Goal: Task Accomplishment & Management: Complete application form

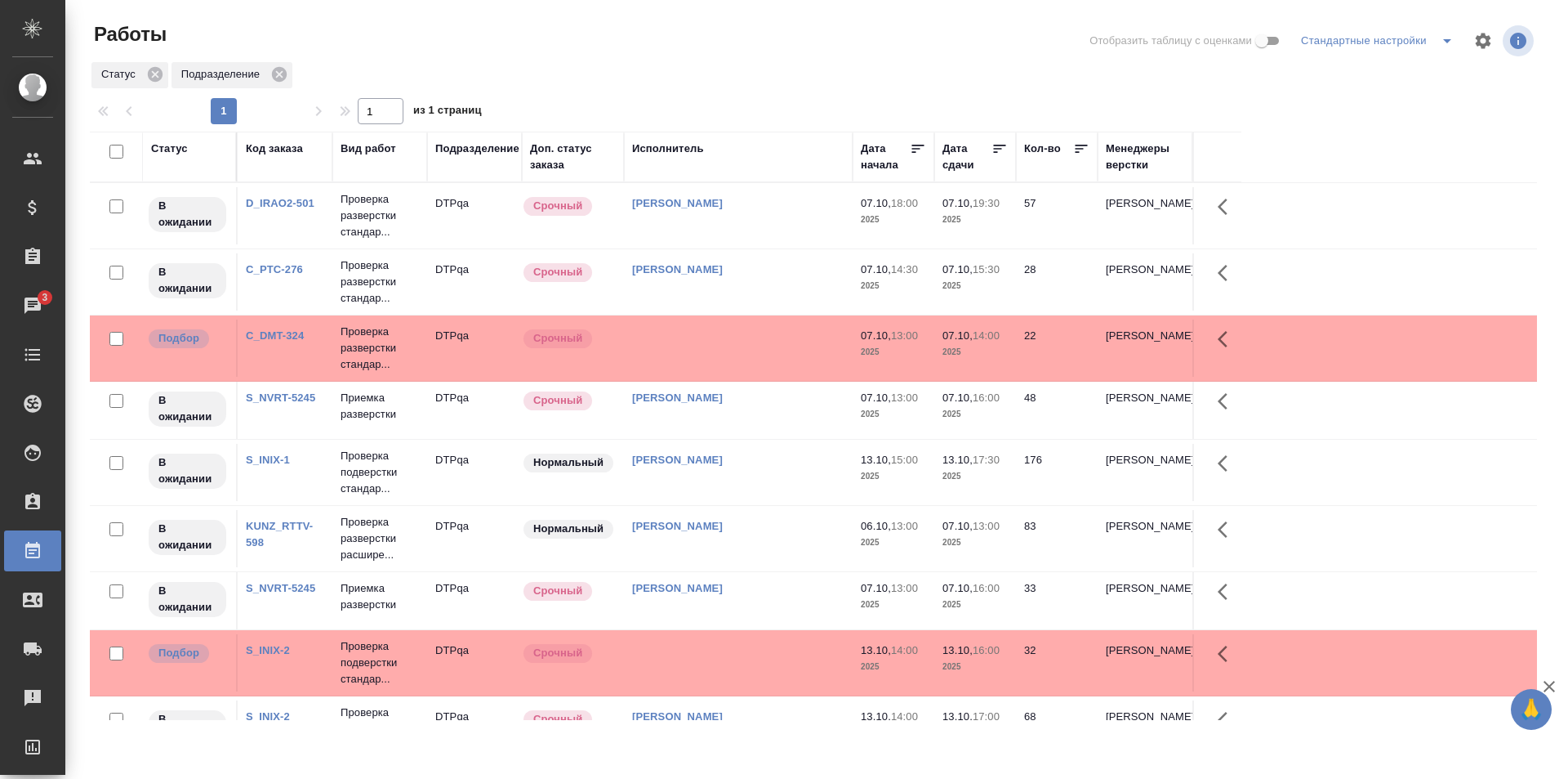
scroll to position [82, 0]
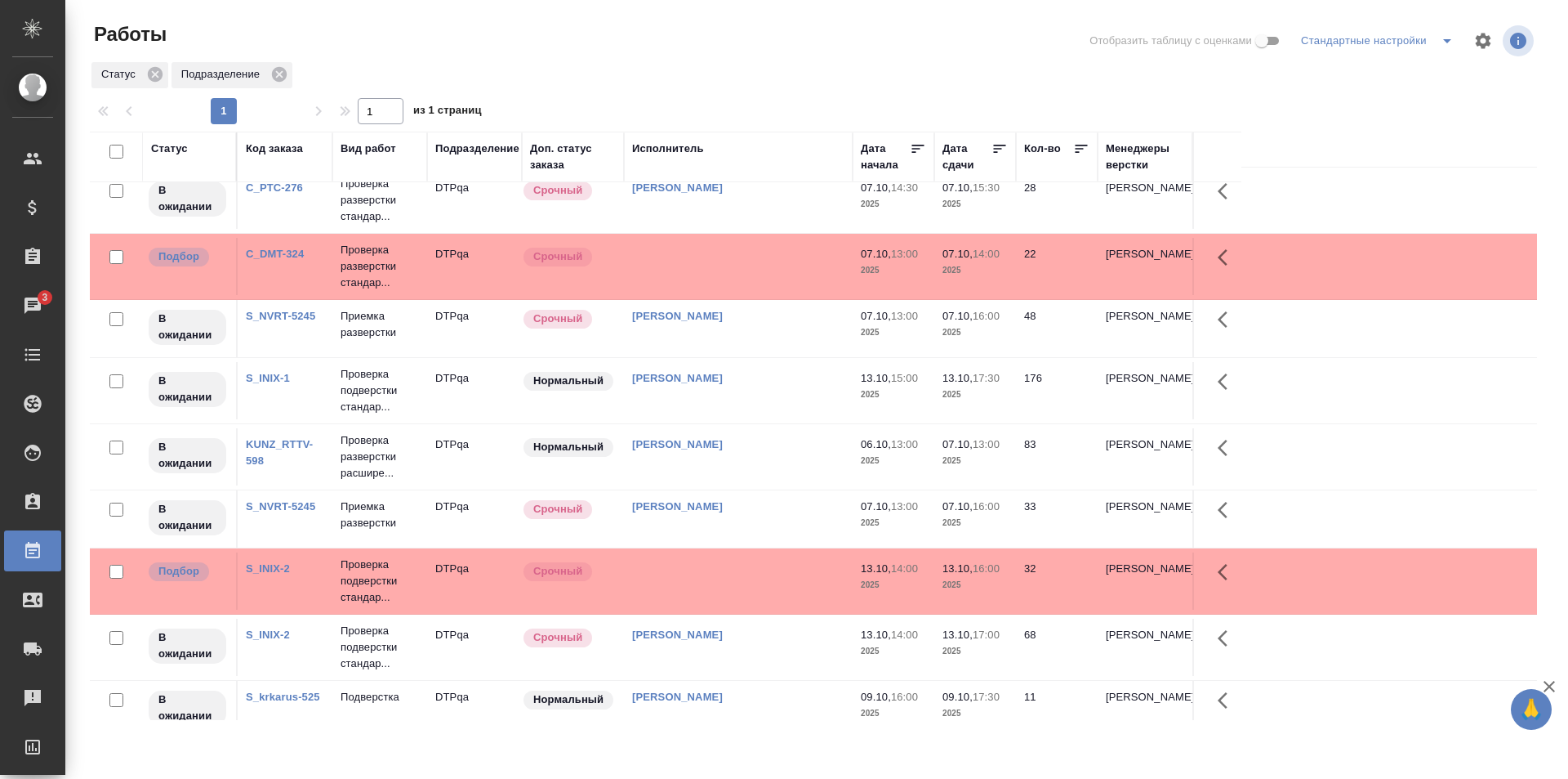
click at [783, 455] on td "[PERSON_NAME]" at bounding box center [738, 456] width 228 height 57
click at [784, 455] on td "[PERSON_NAME]" at bounding box center [738, 456] width 228 height 57
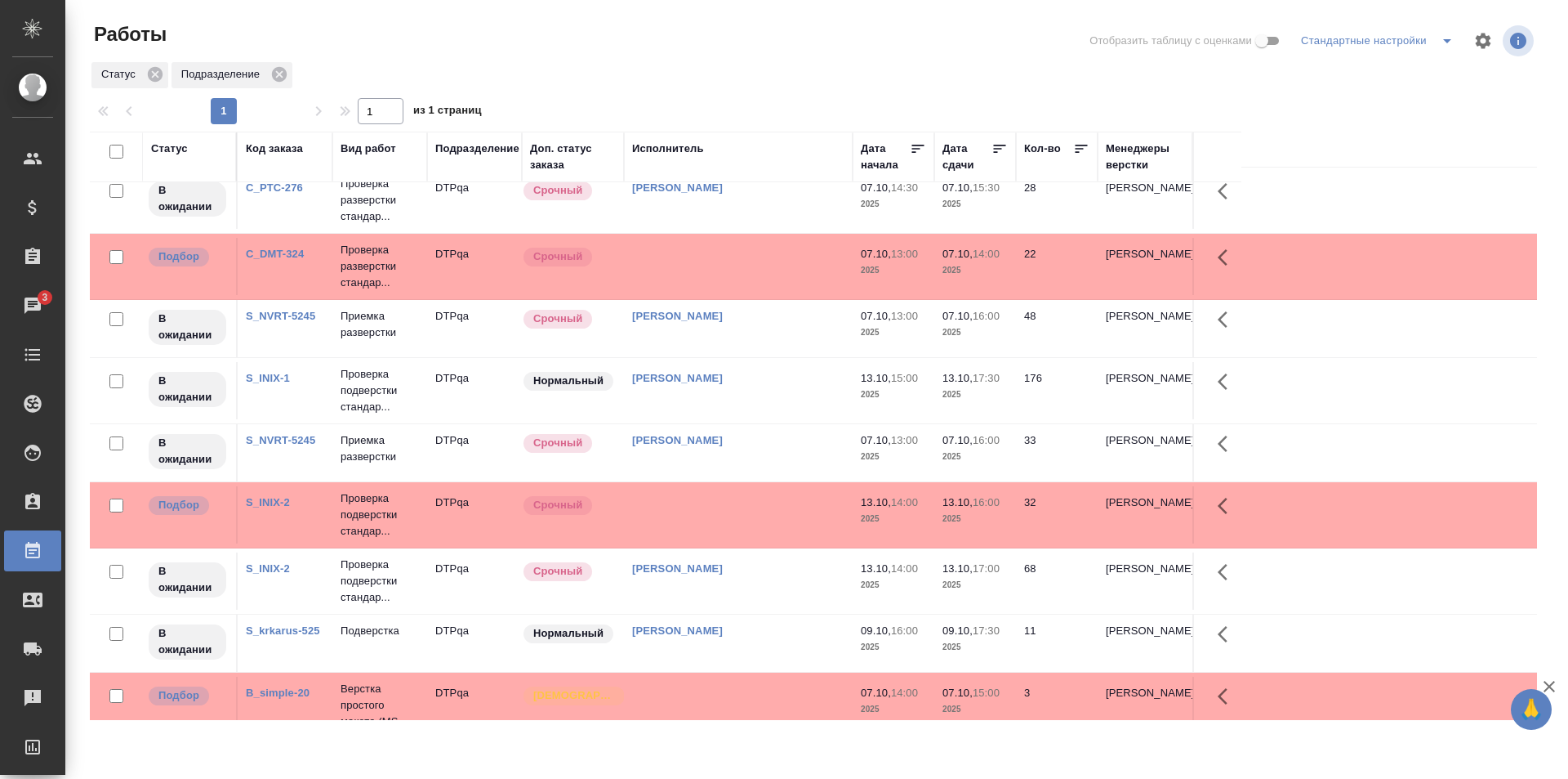
scroll to position [0, 0]
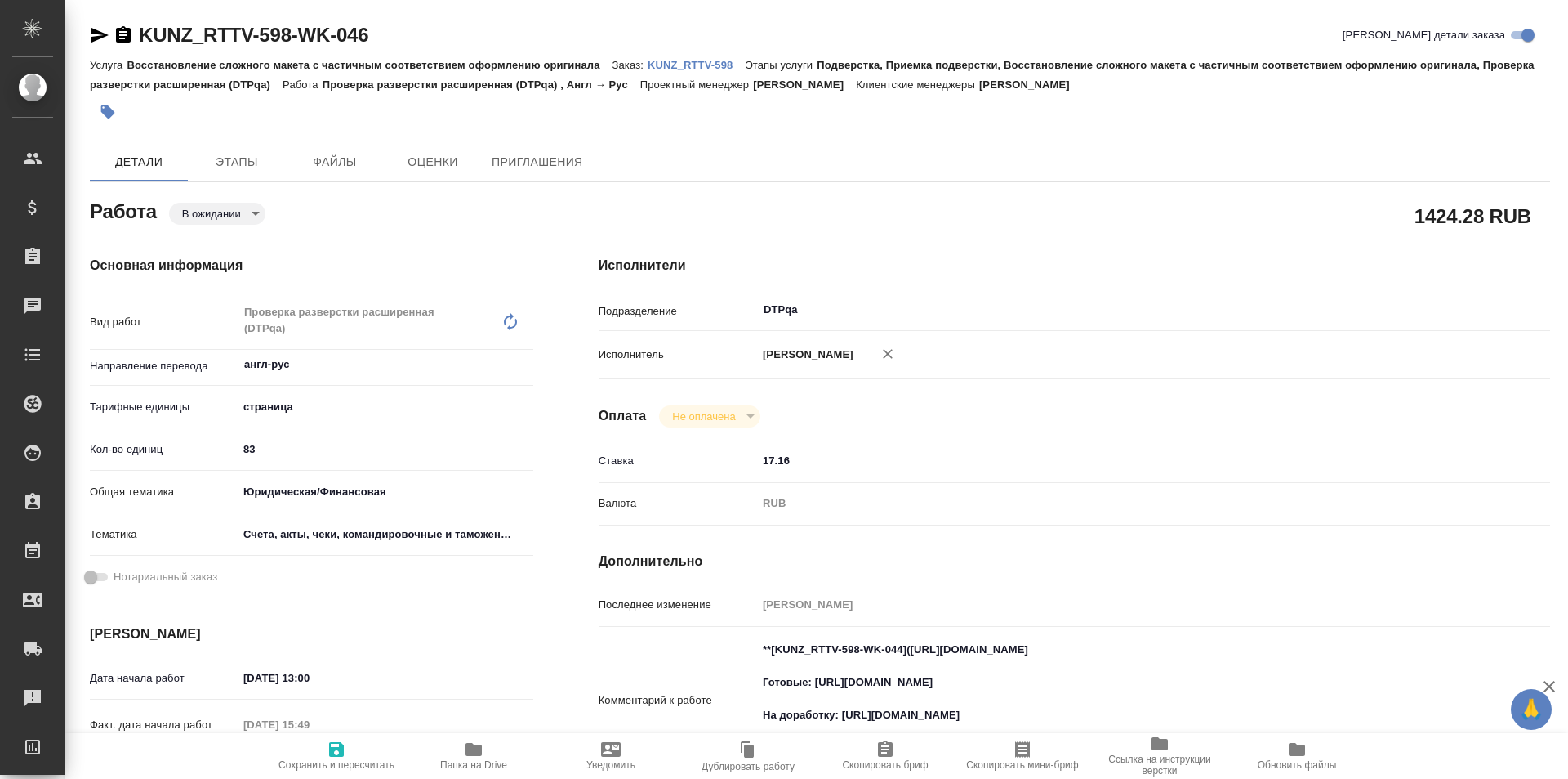
type textarea "x"
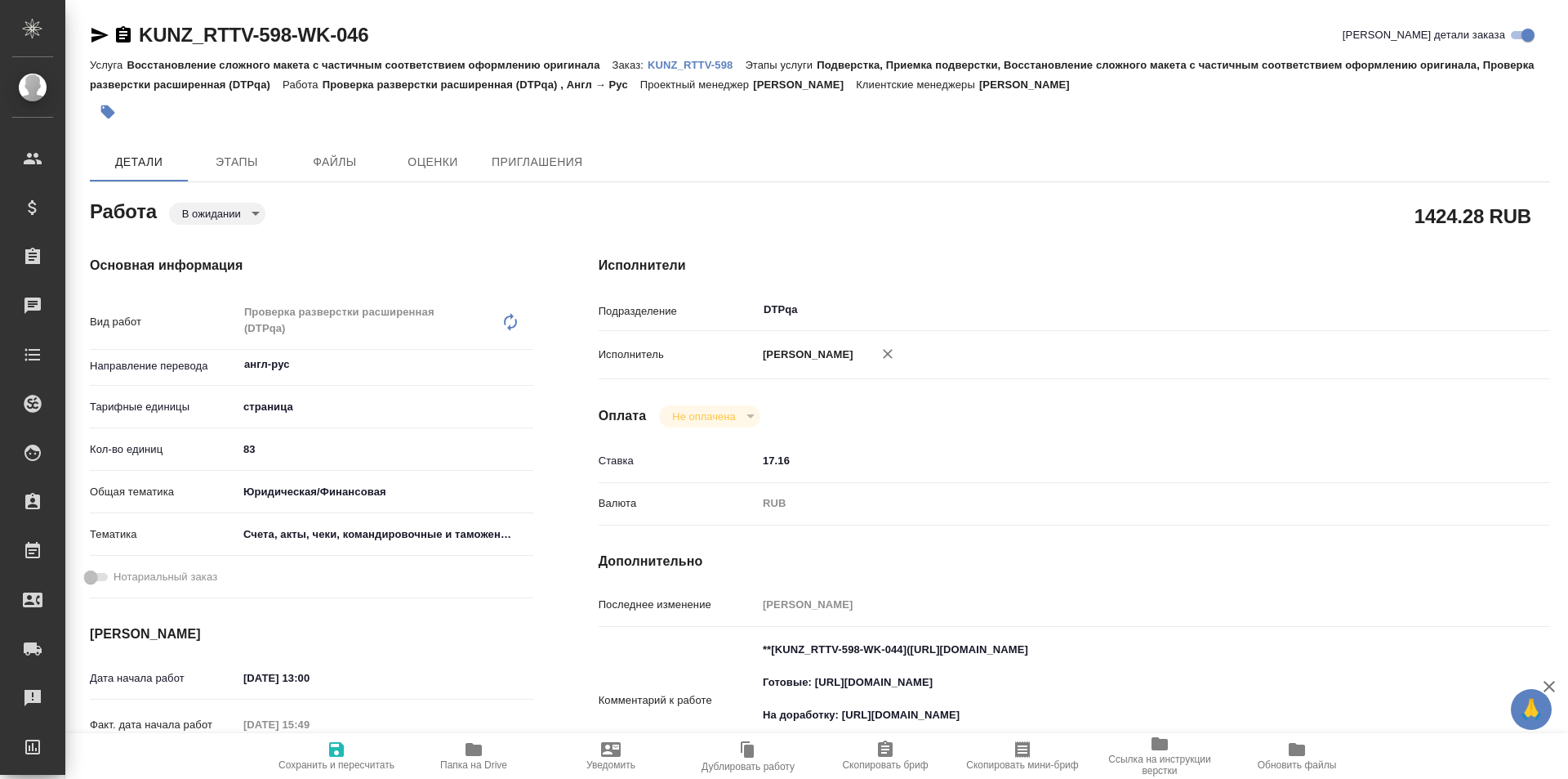
type textarea "x"
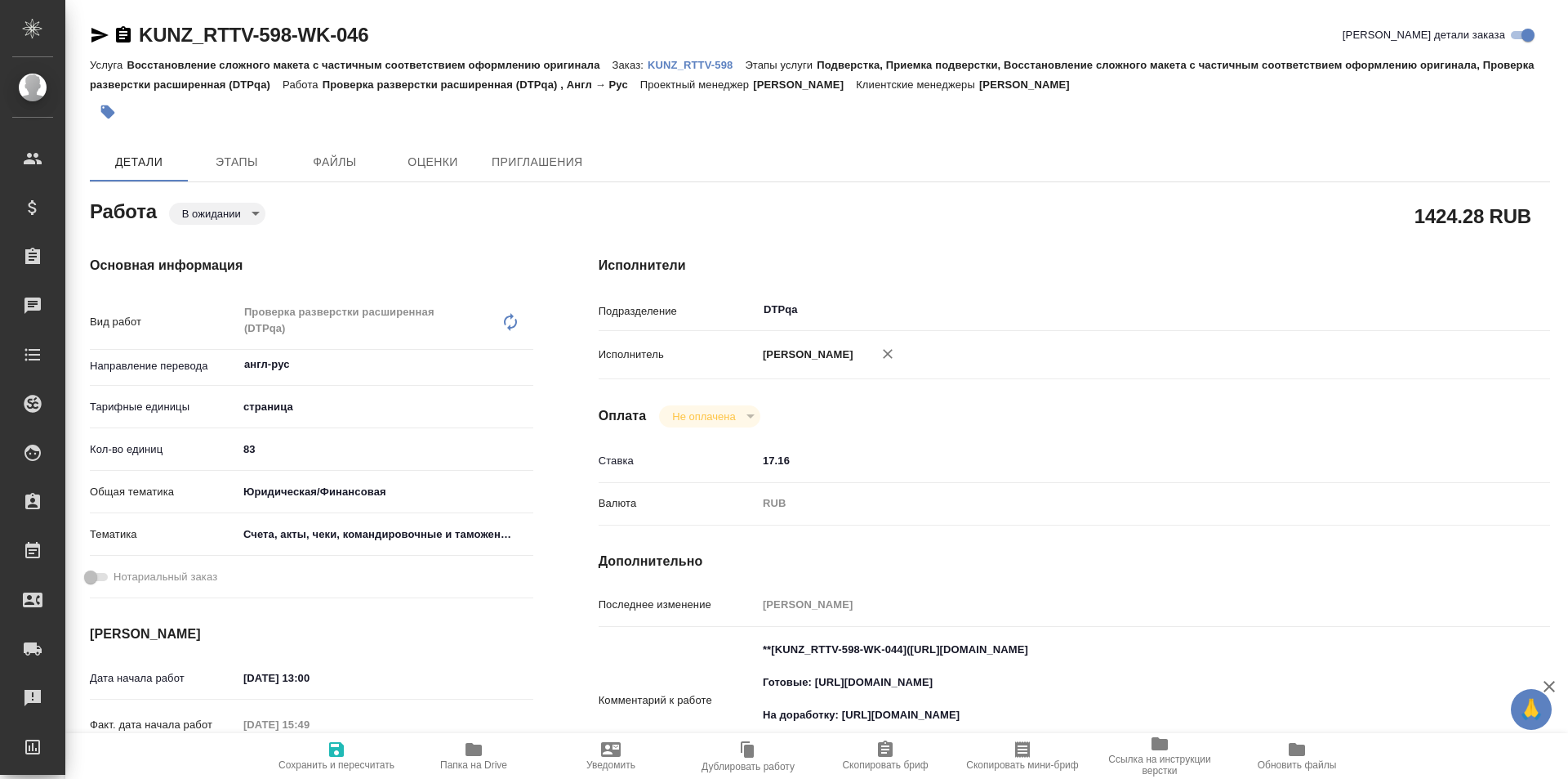
type textarea "x"
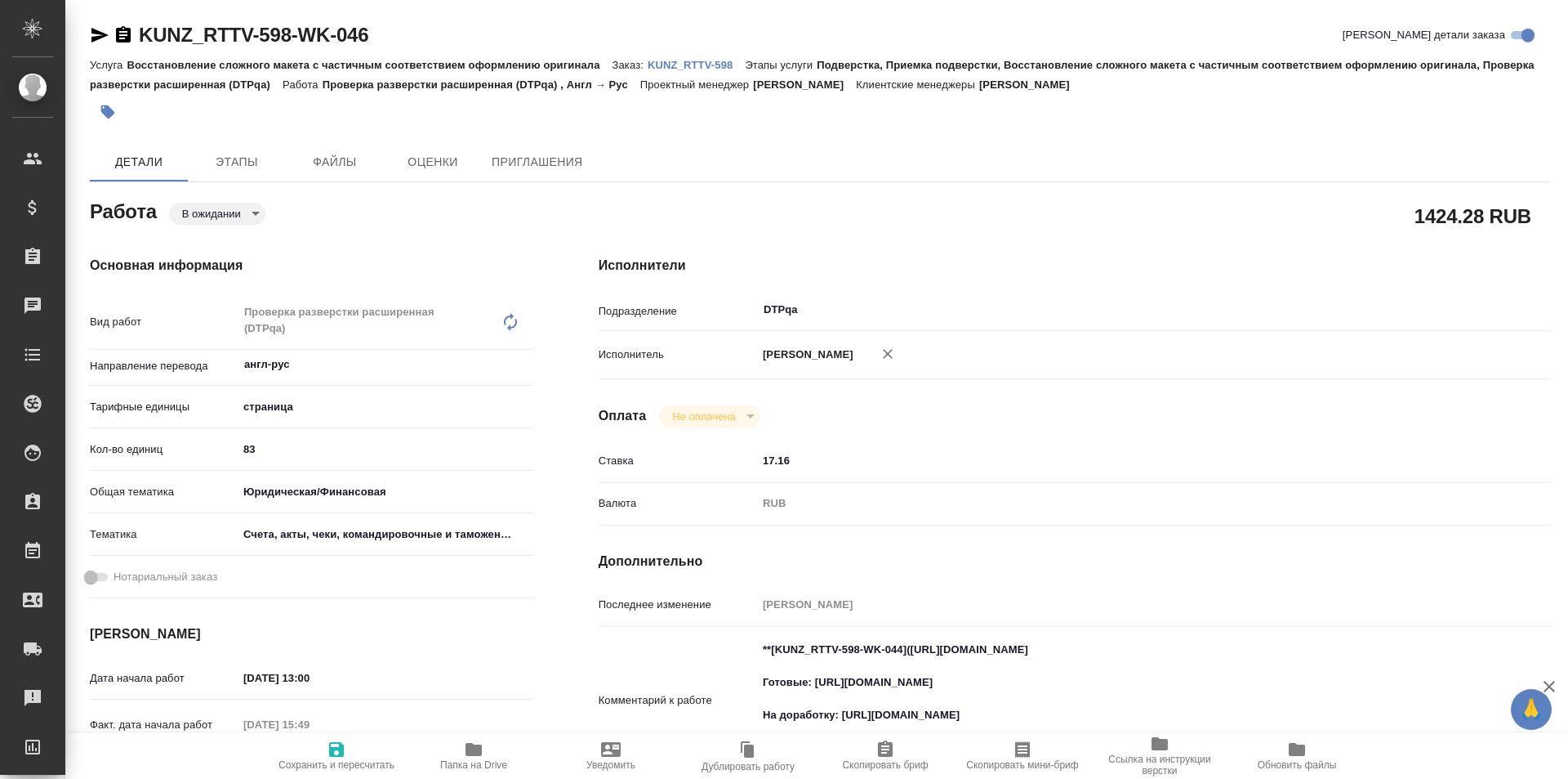
type textarea "x"
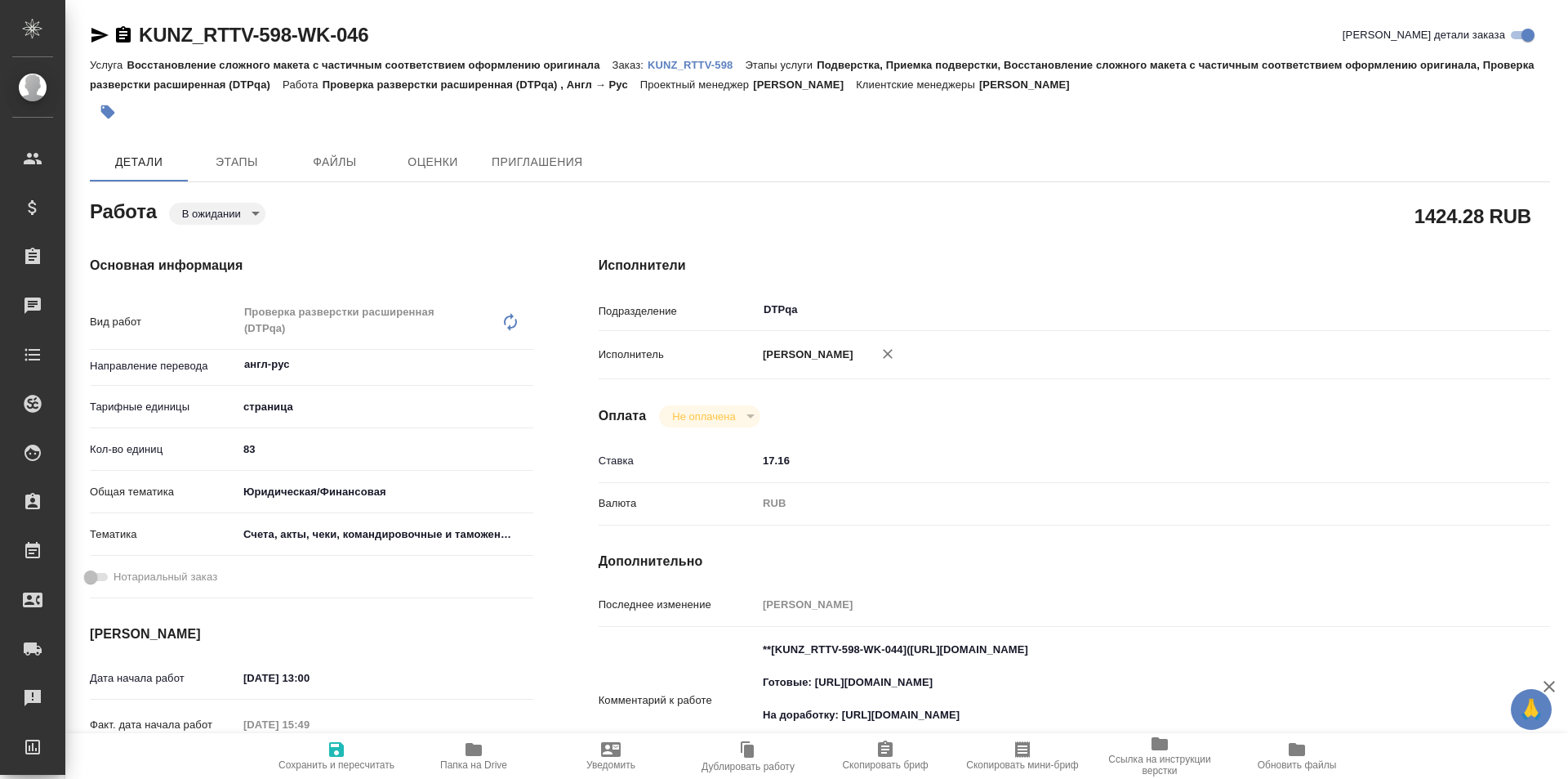
click at [231, 207] on body "🙏 .cls-1 fill:#fff; AWATERA Ismagilova Diana Клиенты Спецификации Заказы Чаты T…" at bounding box center [784, 389] width 1568 height 779
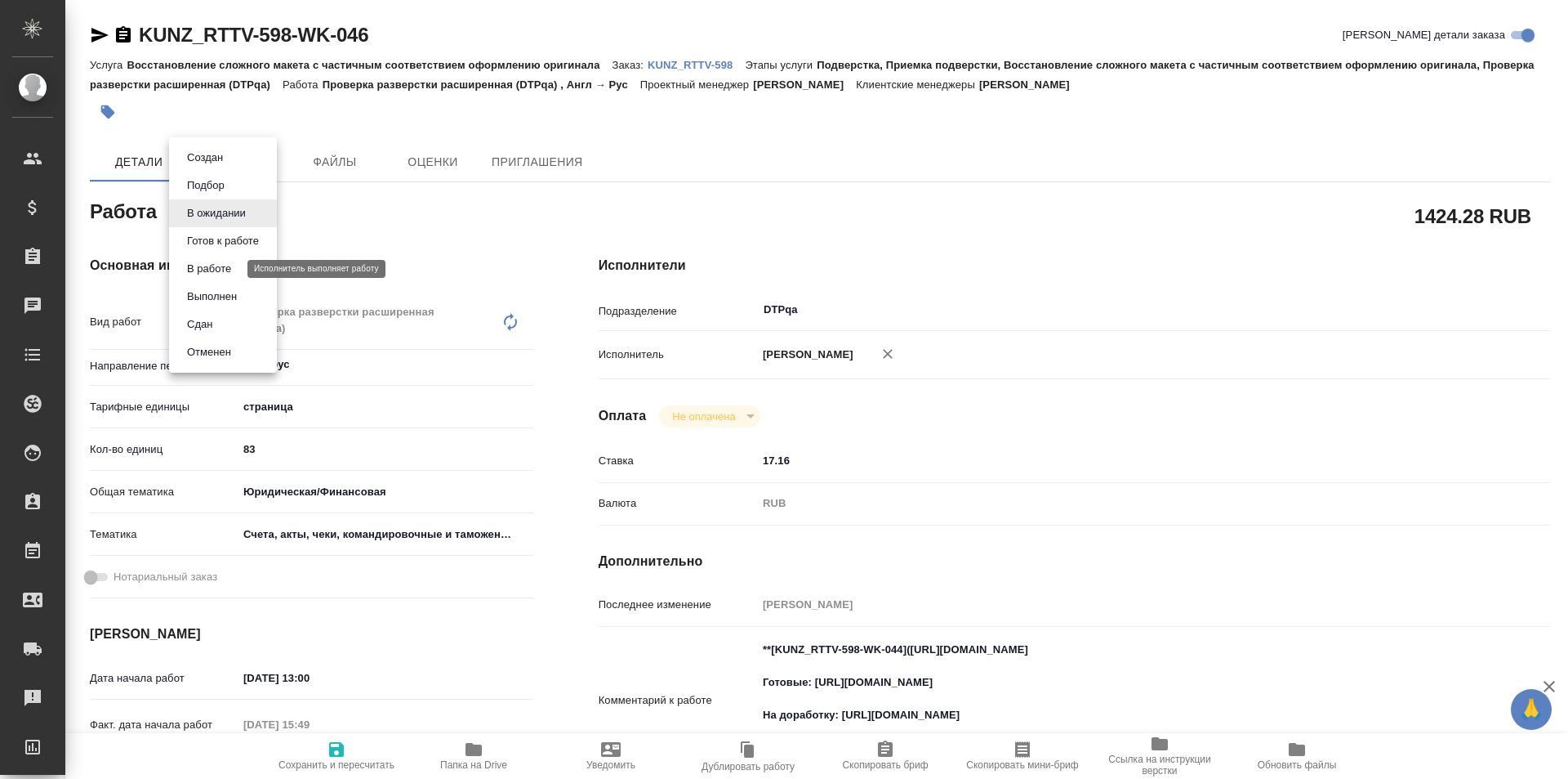
click at [217, 277] on button "В работе" at bounding box center [208, 269] width 53 height 18
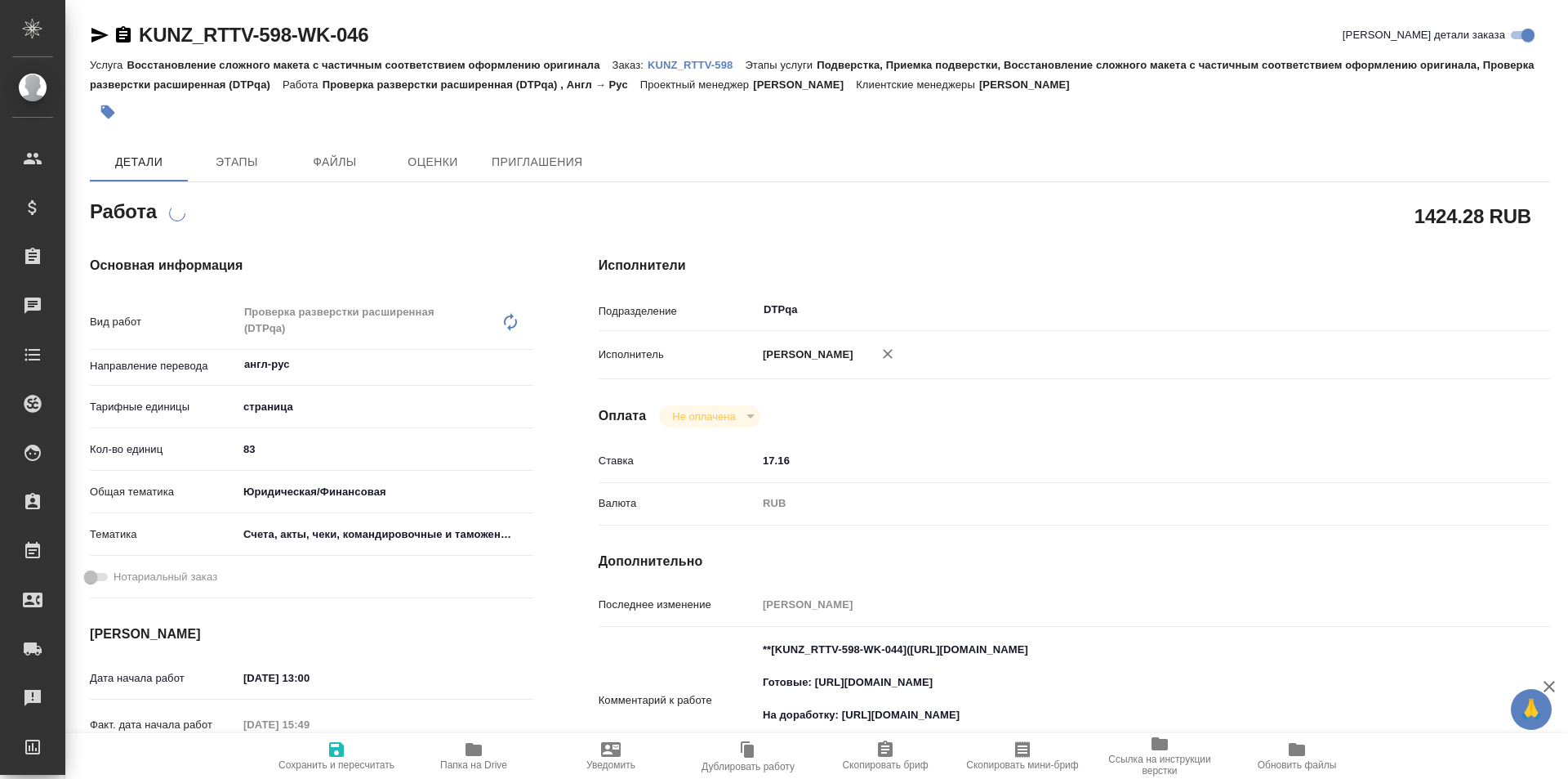
type textarea "x"
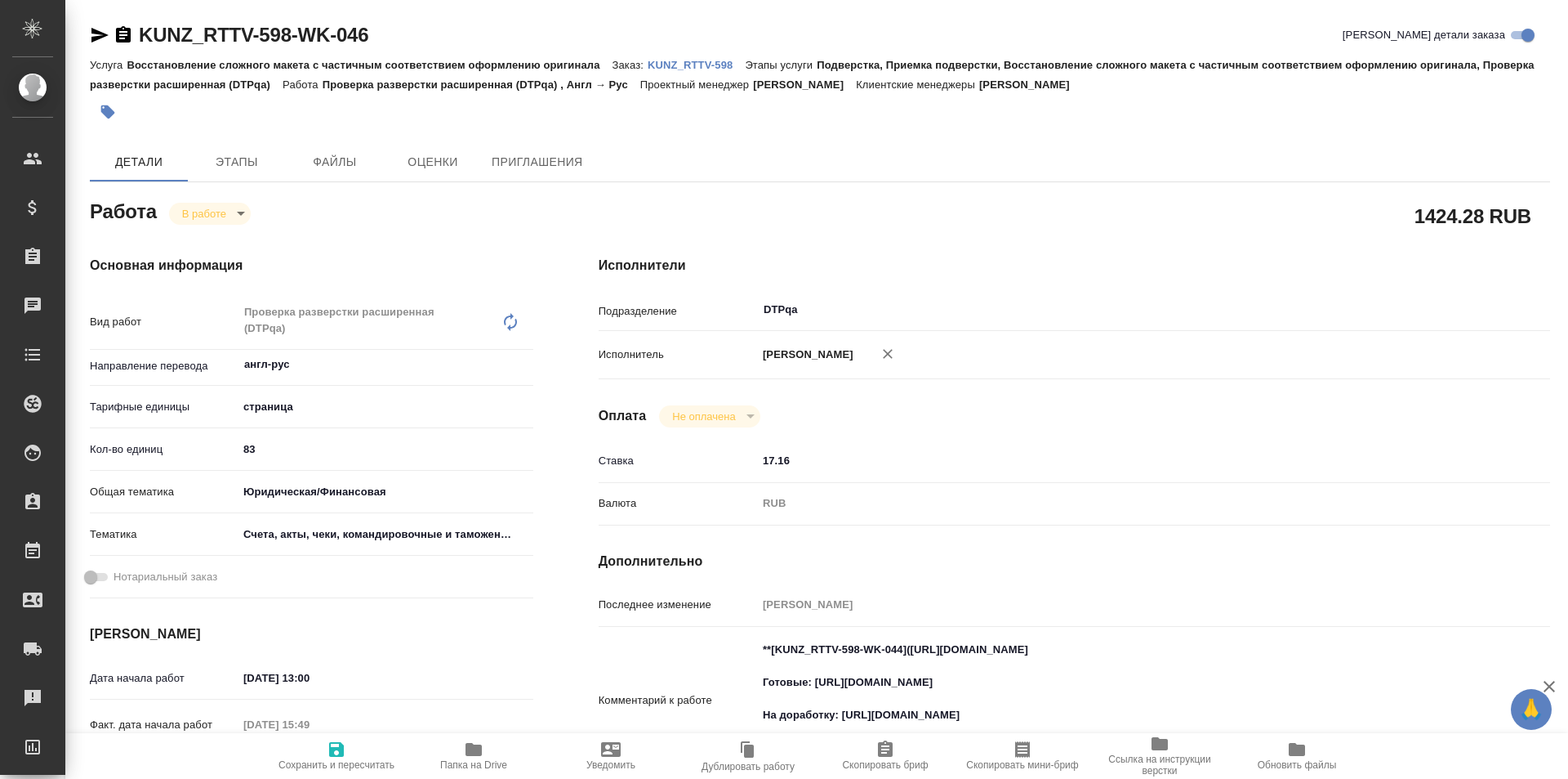
type textarea "x"
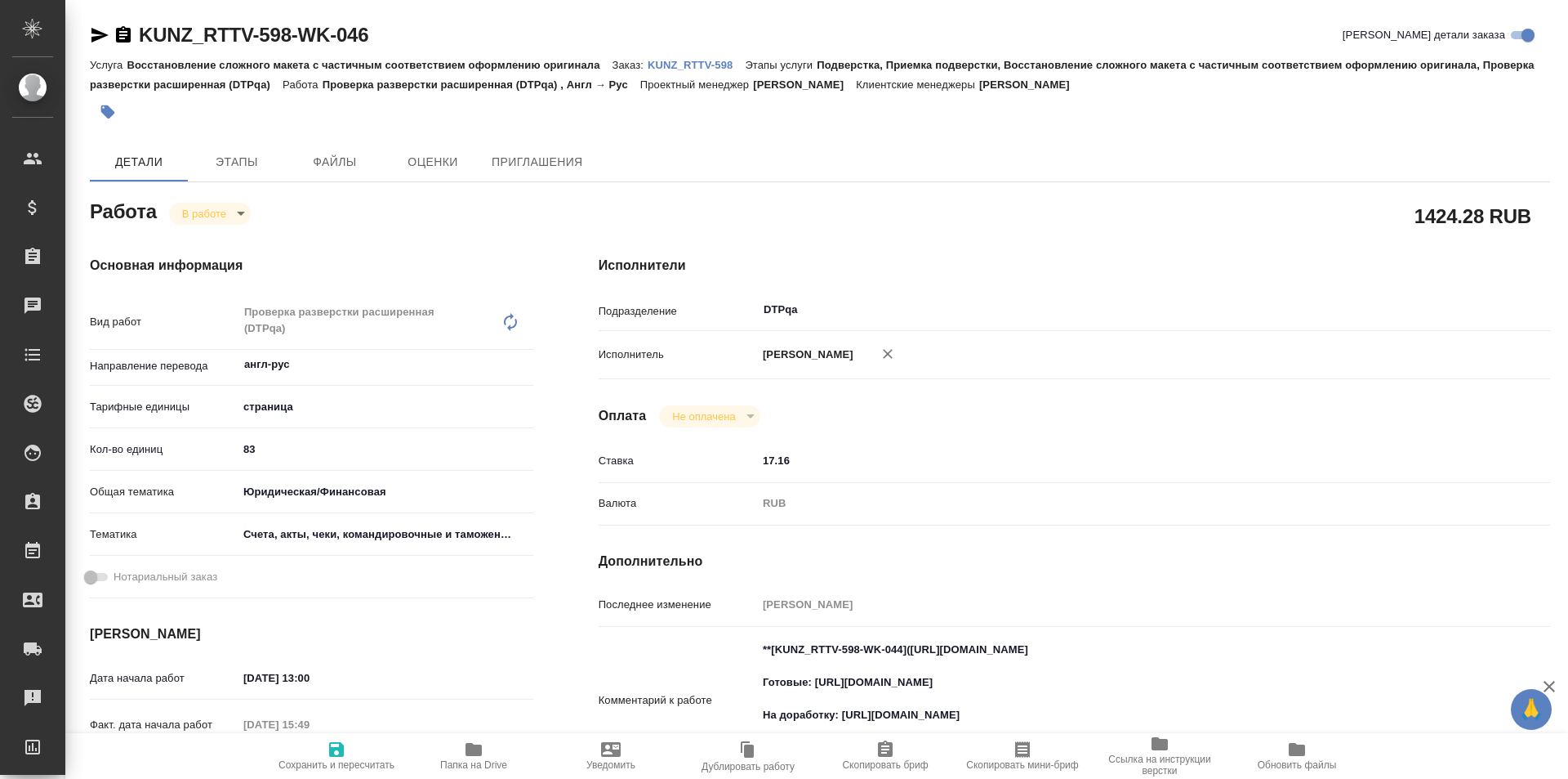
type textarea "x"
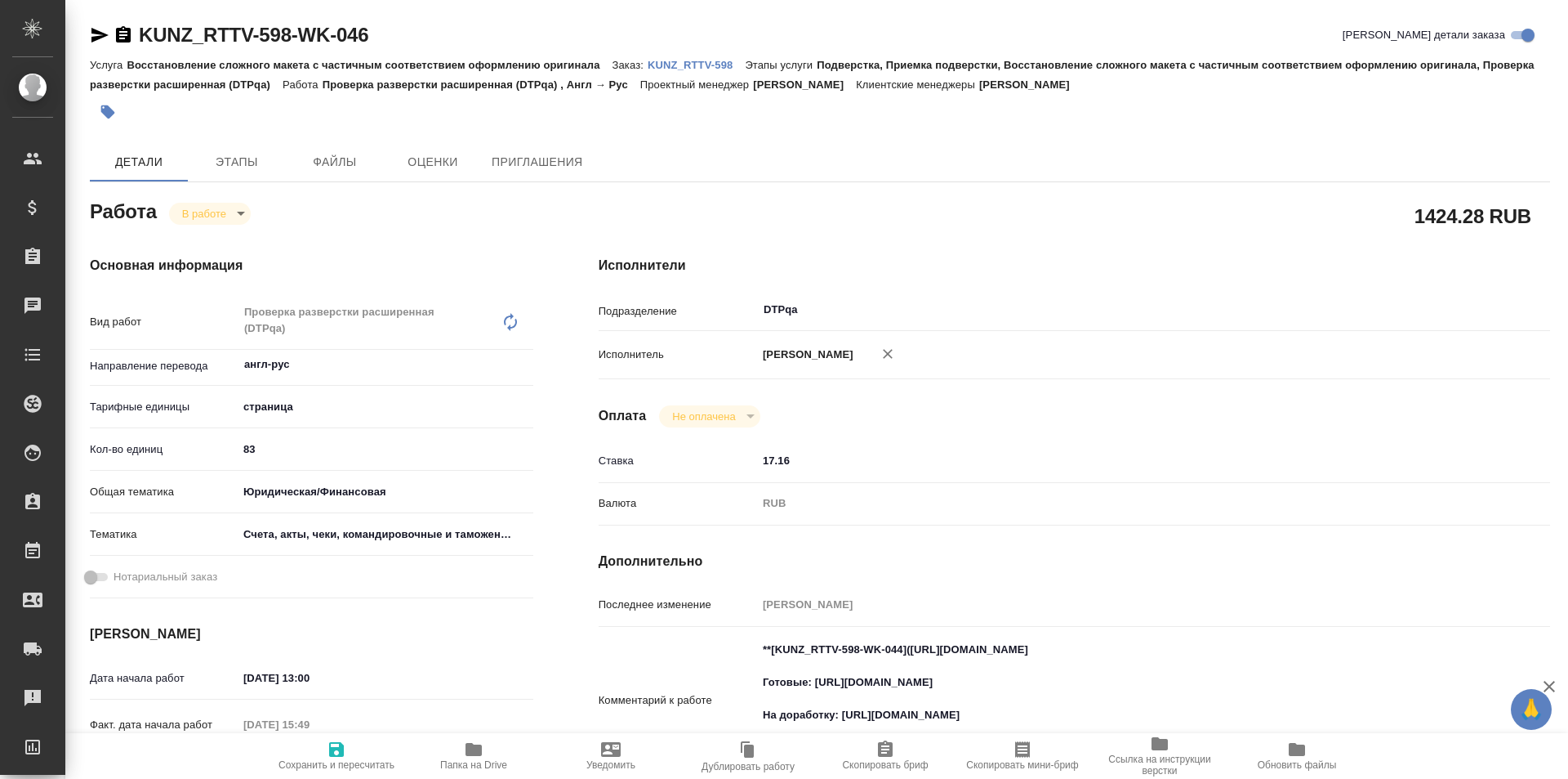
type textarea "x"
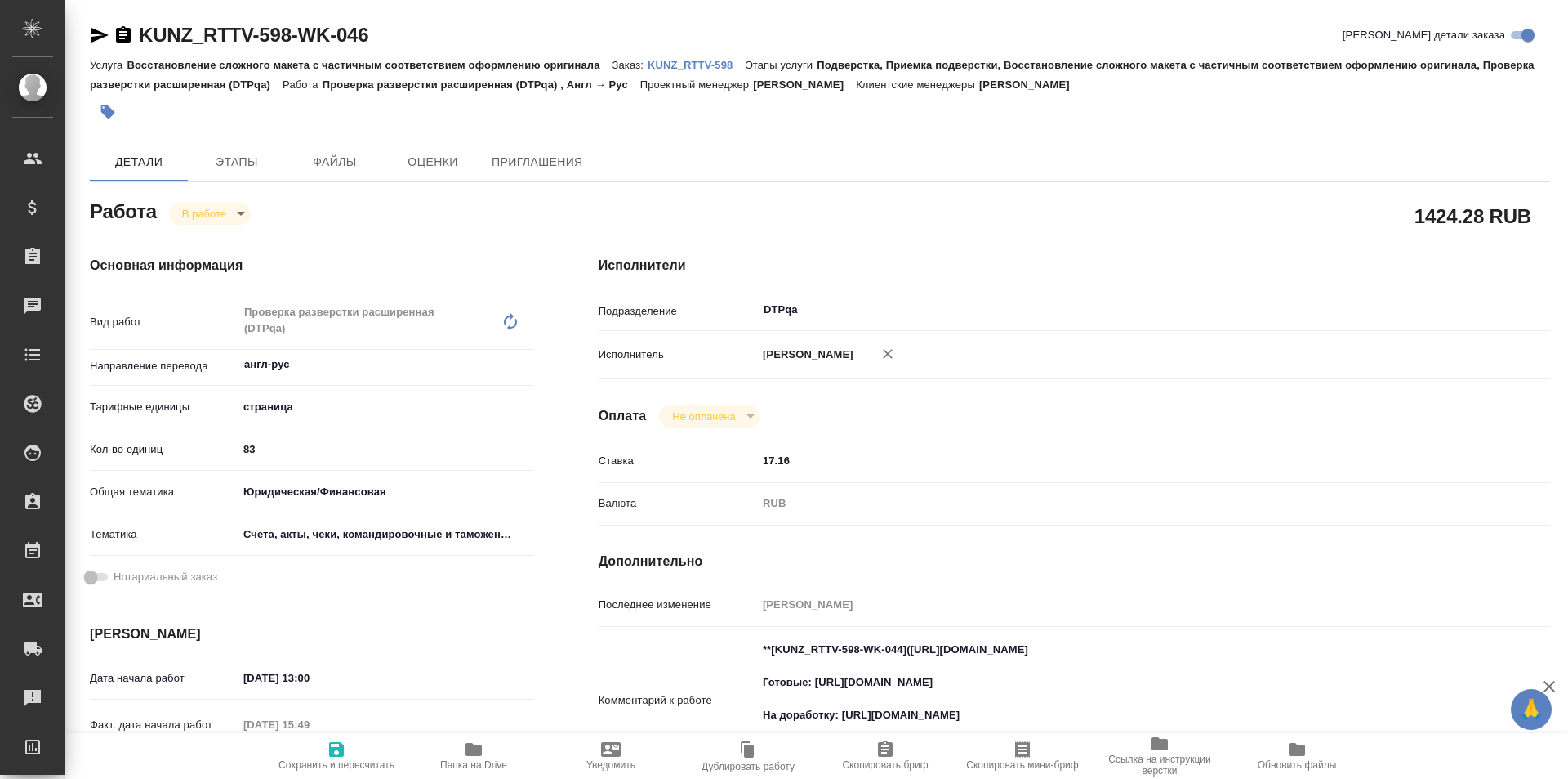
type textarea "x"
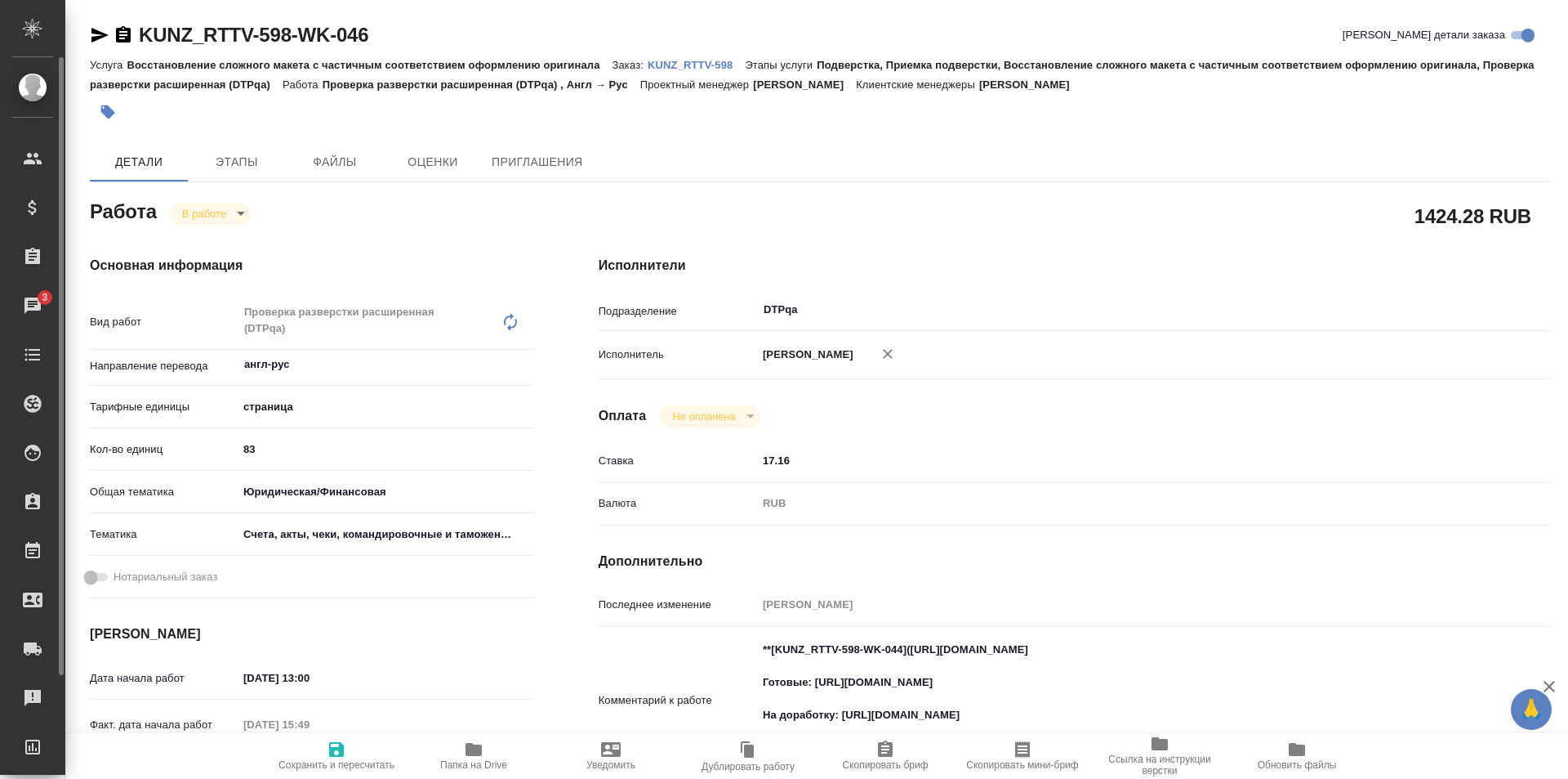
type textarea "x"
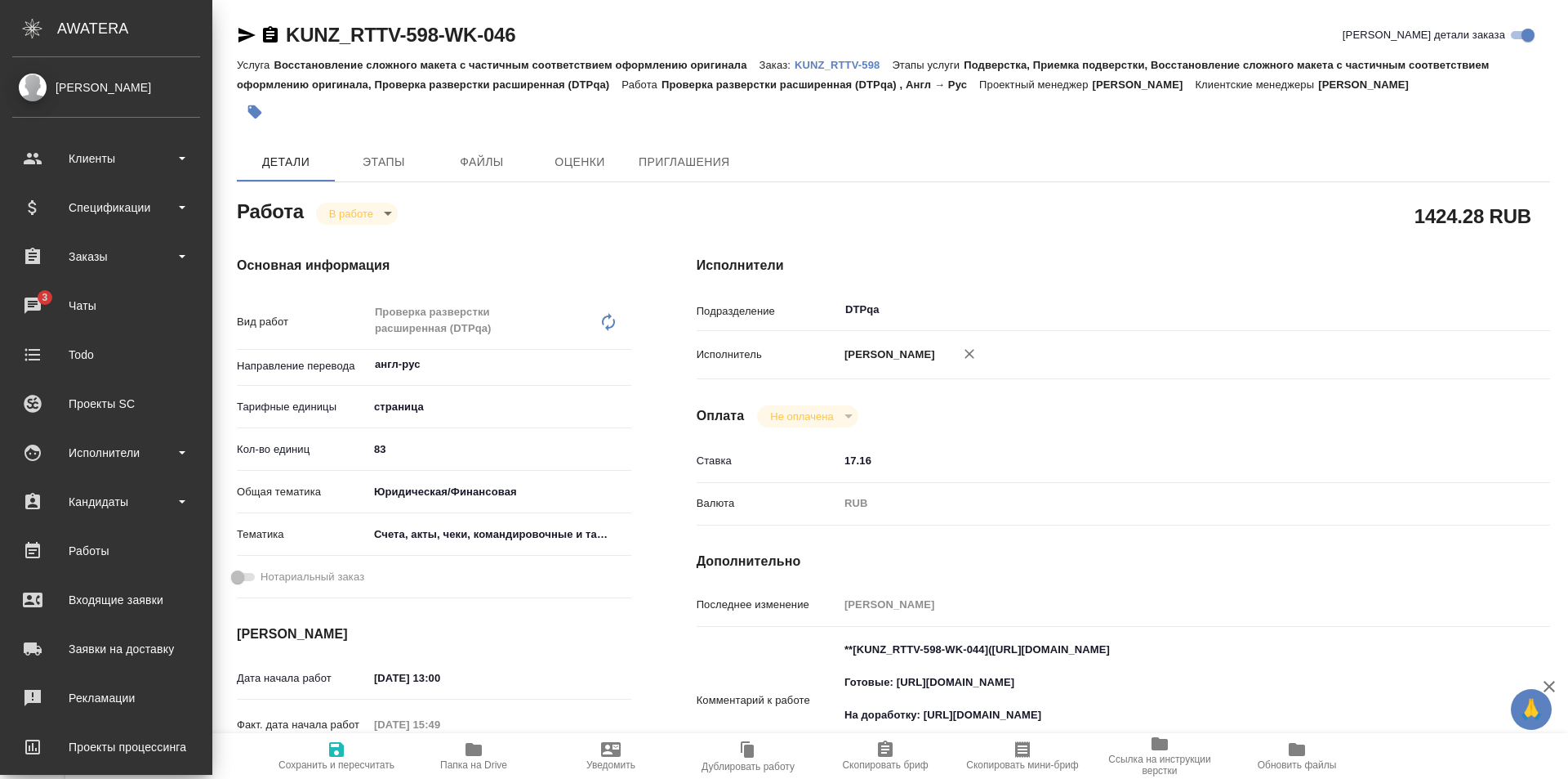
type textarea "x"
